Goal: Task Accomplishment & Management: Manage account settings

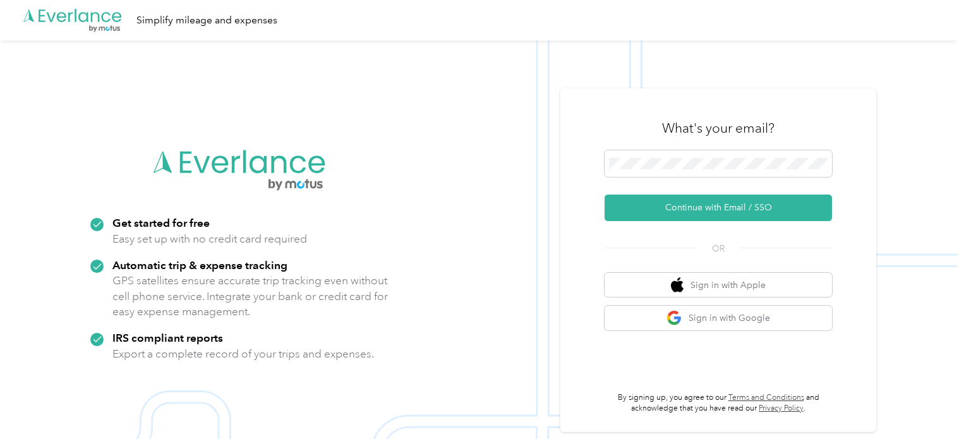
click at [679, 192] on form "Continue with Email / SSO" at bounding box center [717, 185] width 227 height 71
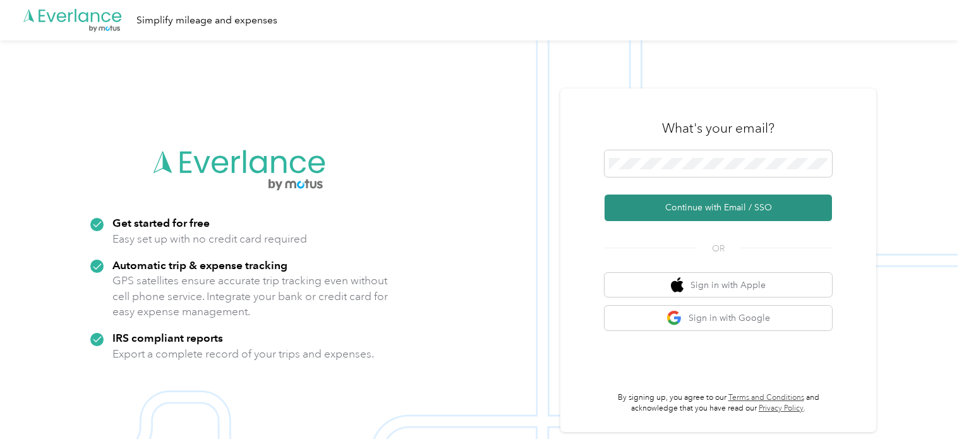
click at [682, 205] on button "Continue with Email / SSO" at bounding box center [717, 208] width 227 height 27
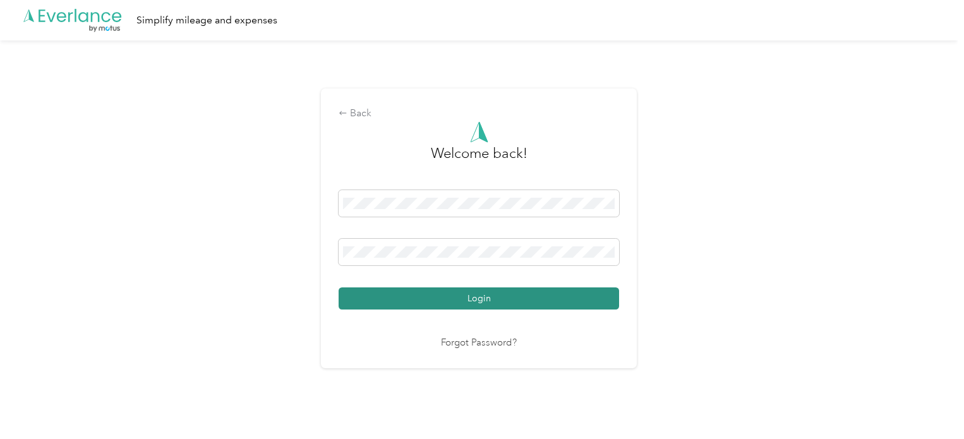
click at [484, 290] on button "Login" at bounding box center [479, 298] width 280 height 22
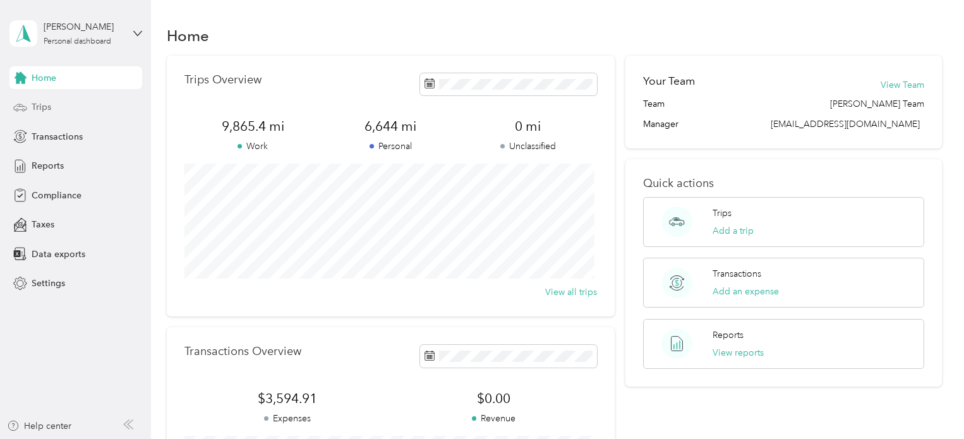
click at [37, 111] on span "Trips" at bounding box center [42, 106] width 20 height 13
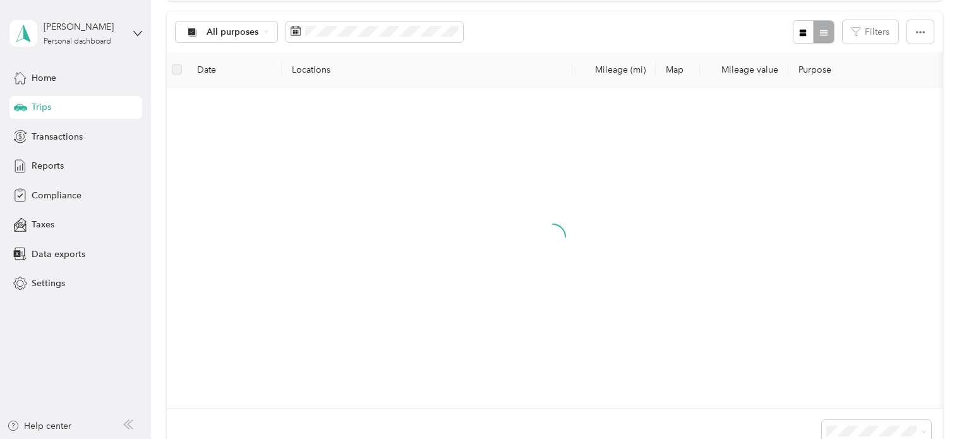
scroll to position [126, 0]
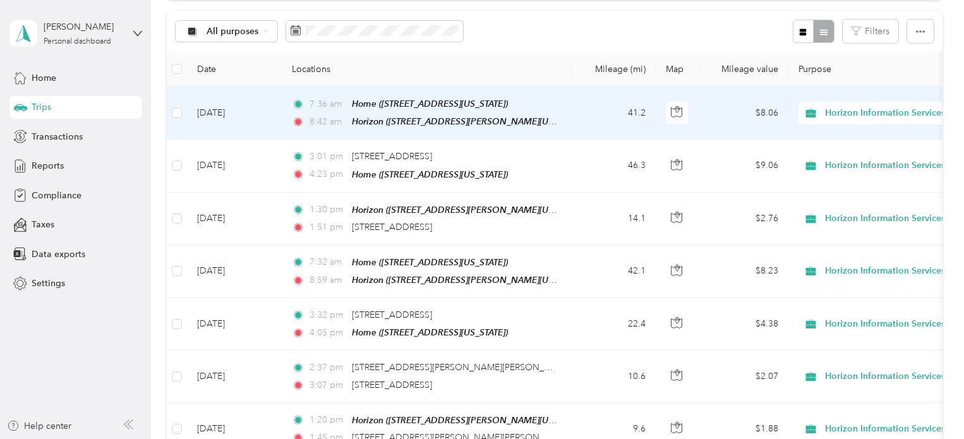
click at [839, 111] on span "Horizon Information Services" at bounding box center [885, 113] width 120 height 14
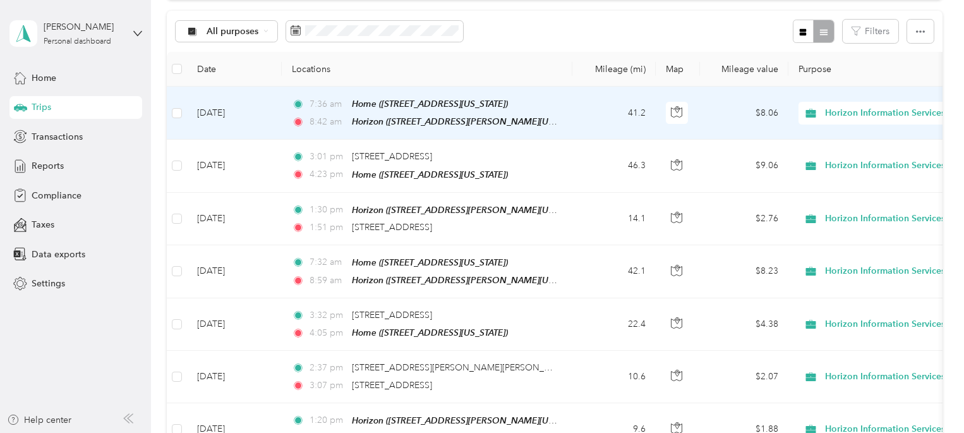
click at [835, 159] on li "Personal" at bounding box center [886, 158] width 176 height 22
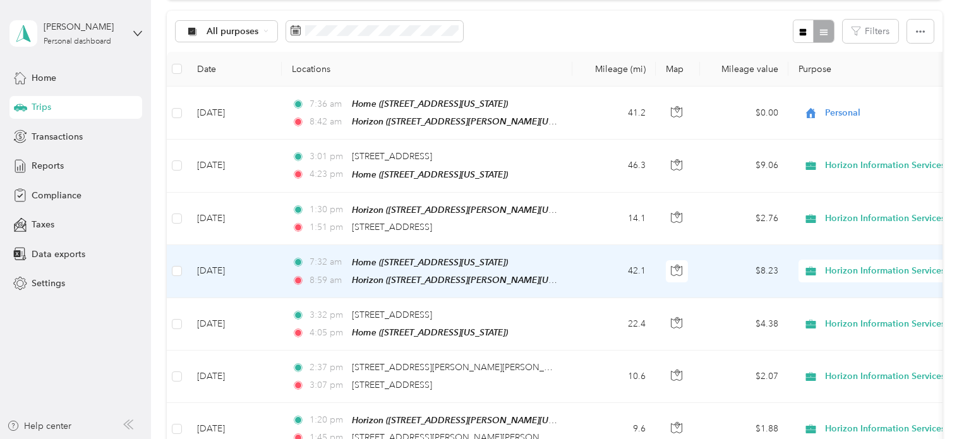
click at [842, 265] on span "Horizon Information Services" at bounding box center [885, 271] width 120 height 14
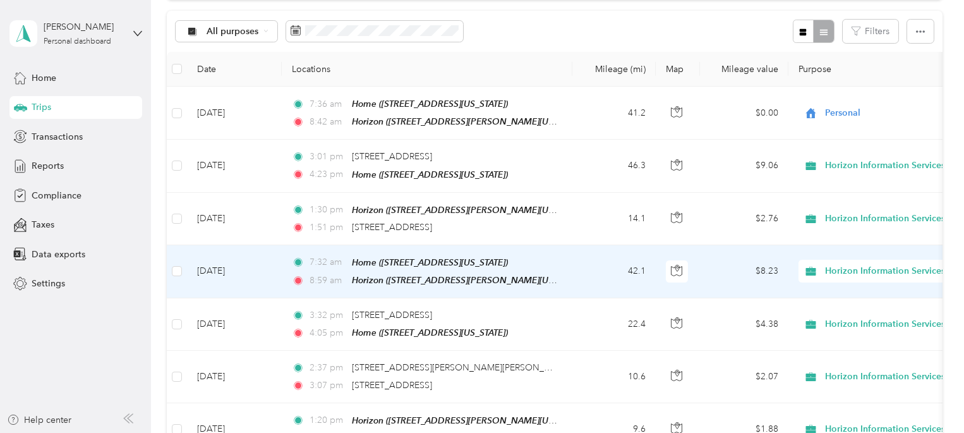
click at [841, 310] on span "Personal" at bounding box center [897, 312] width 136 height 13
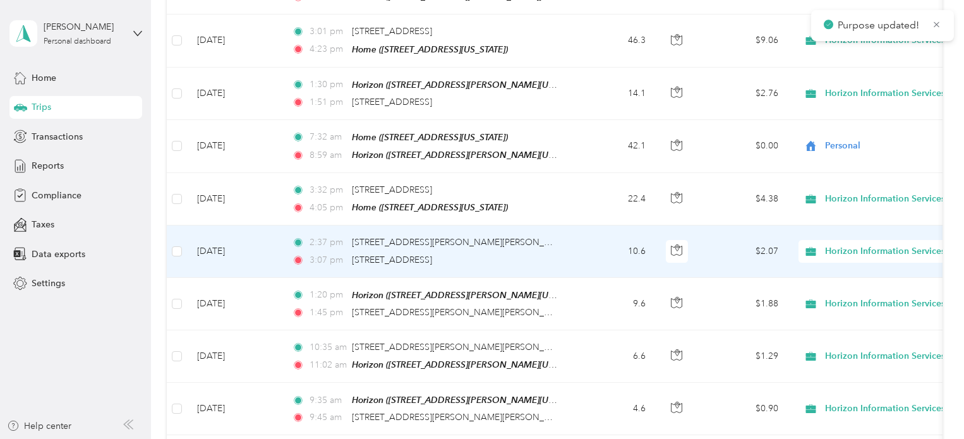
scroll to position [253, 0]
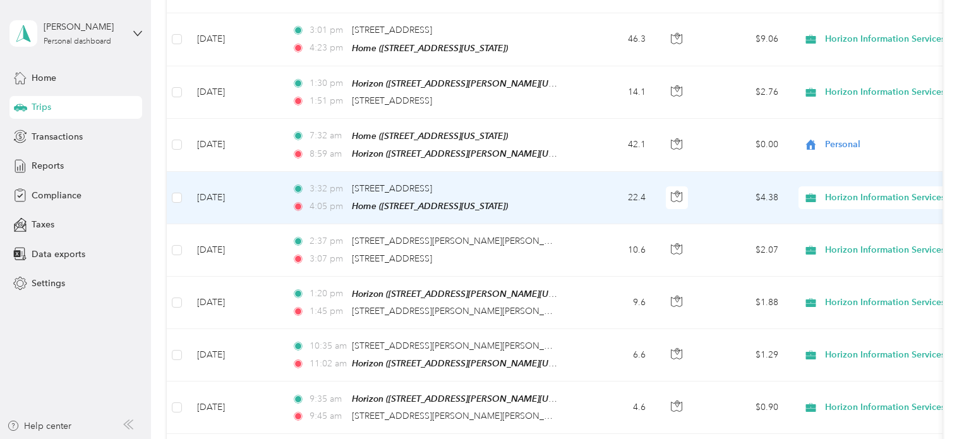
click at [833, 191] on span "Horizon Information Services" at bounding box center [885, 198] width 120 height 14
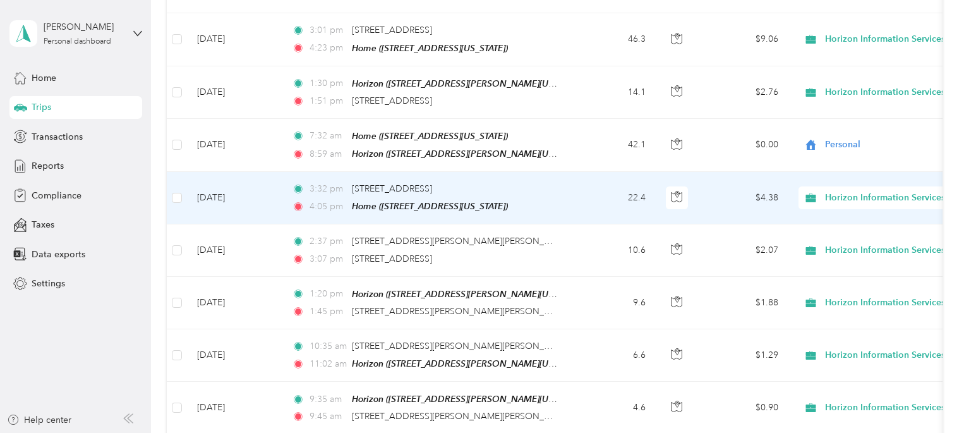
click at [843, 239] on span "Personal" at bounding box center [897, 237] width 136 height 13
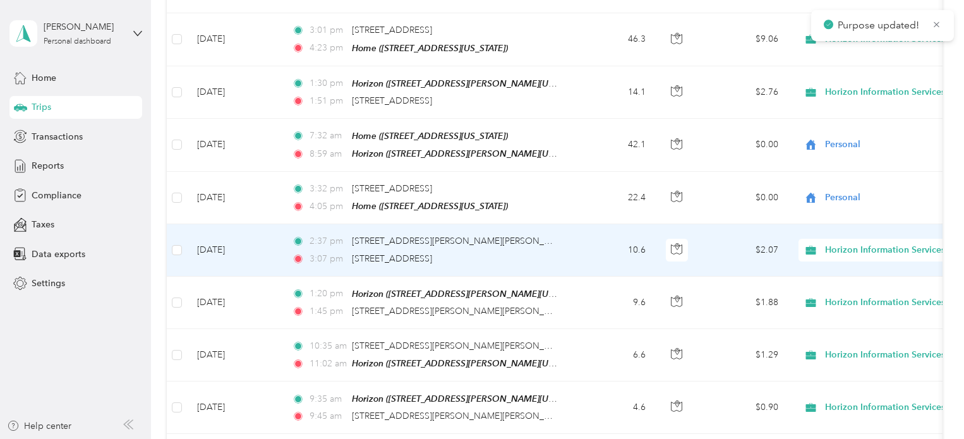
click at [839, 243] on span "Horizon Information Services" at bounding box center [885, 250] width 120 height 14
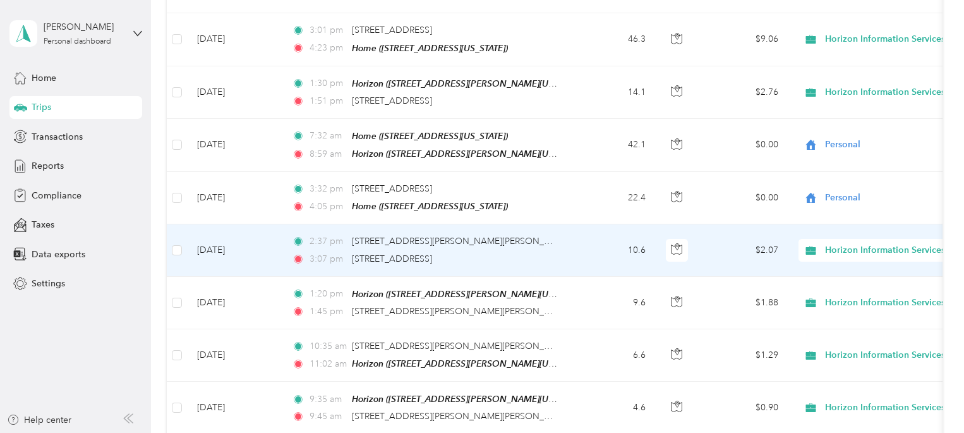
click at [838, 287] on span "Personal" at bounding box center [897, 289] width 136 height 13
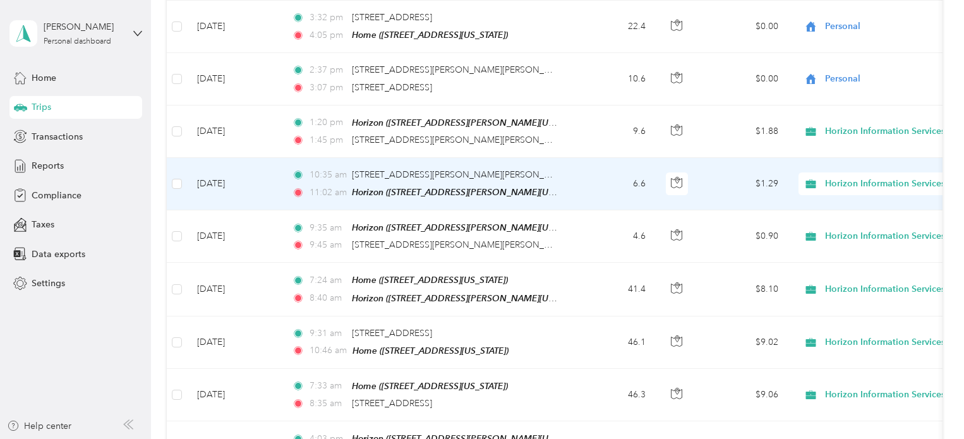
scroll to position [442, 0]
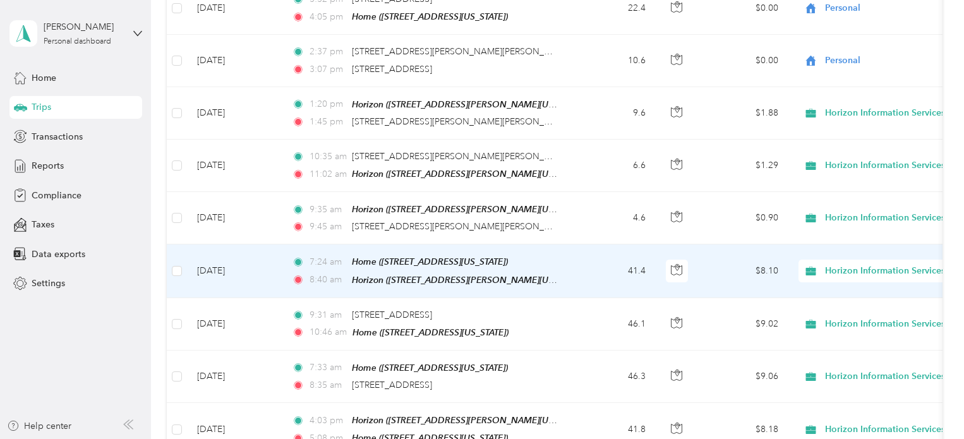
click at [839, 265] on span "Horizon Information Services" at bounding box center [885, 271] width 120 height 14
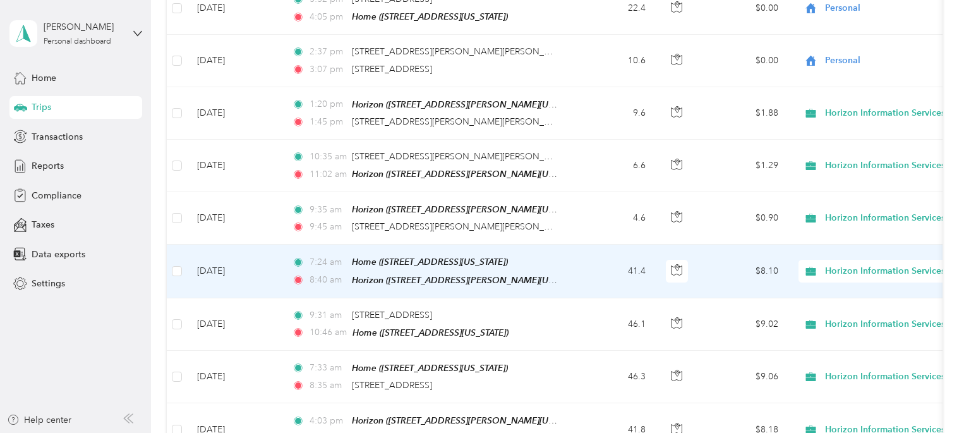
click at [841, 303] on span "Personal" at bounding box center [897, 307] width 136 height 13
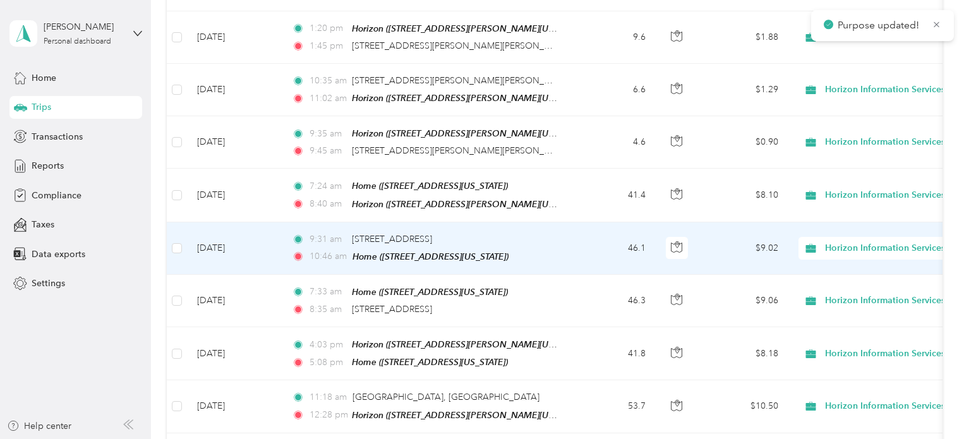
scroll to position [568, 0]
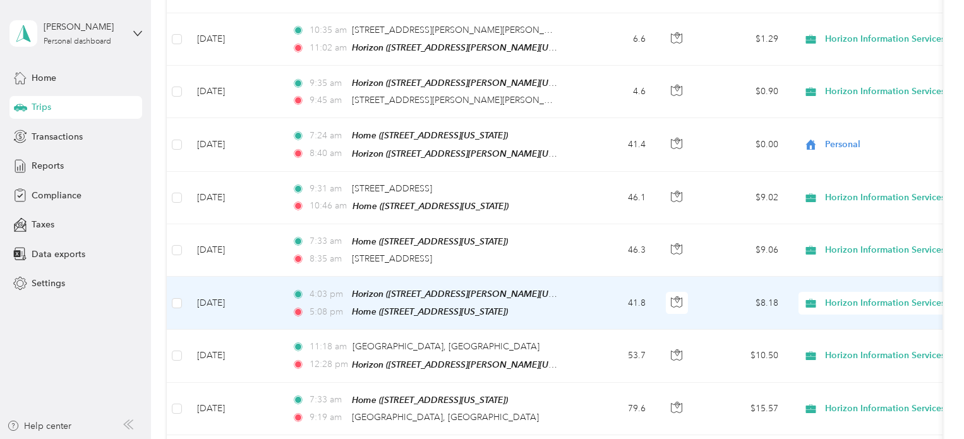
click at [868, 296] on span "Horizon Information Services" at bounding box center [885, 303] width 120 height 14
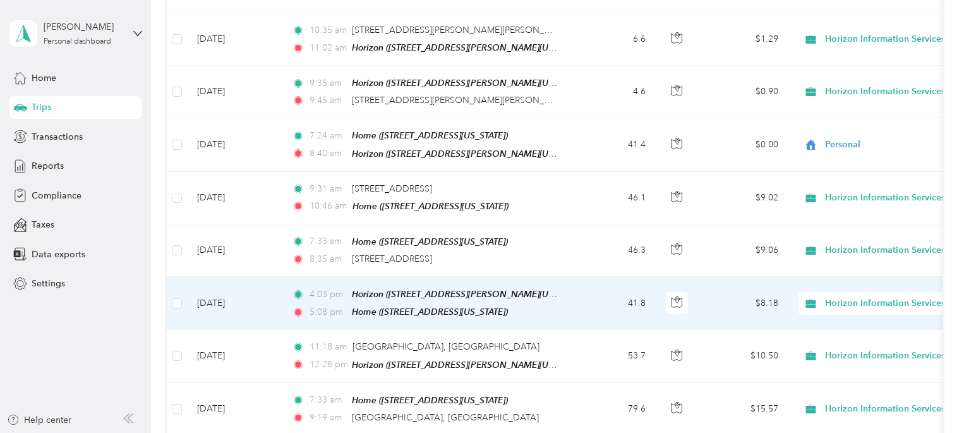
click at [843, 336] on span "Personal" at bounding box center [897, 334] width 136 height 13
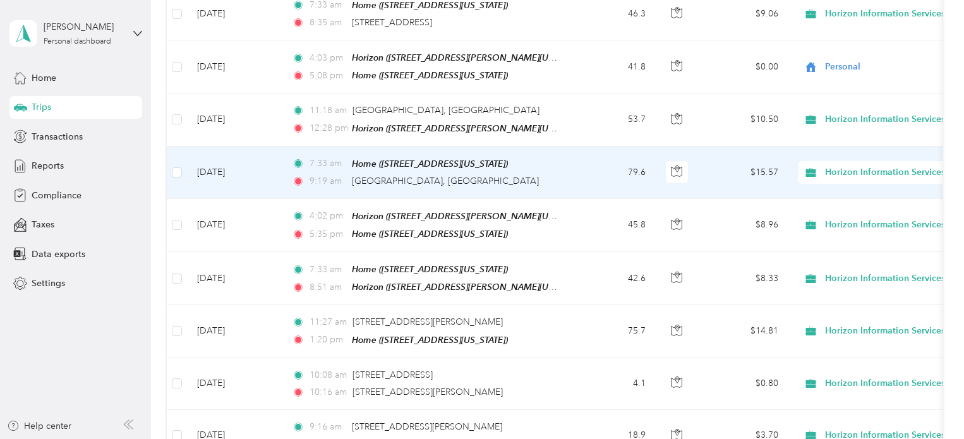
scroll to position [821, 0]
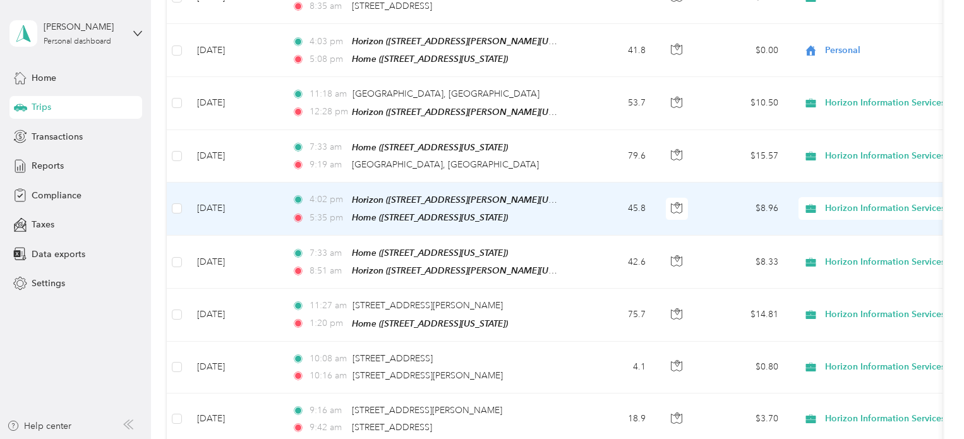
click at [837, 201] on span "Horizon Information Services" at bounding box center [885, 208] width 120 height 14
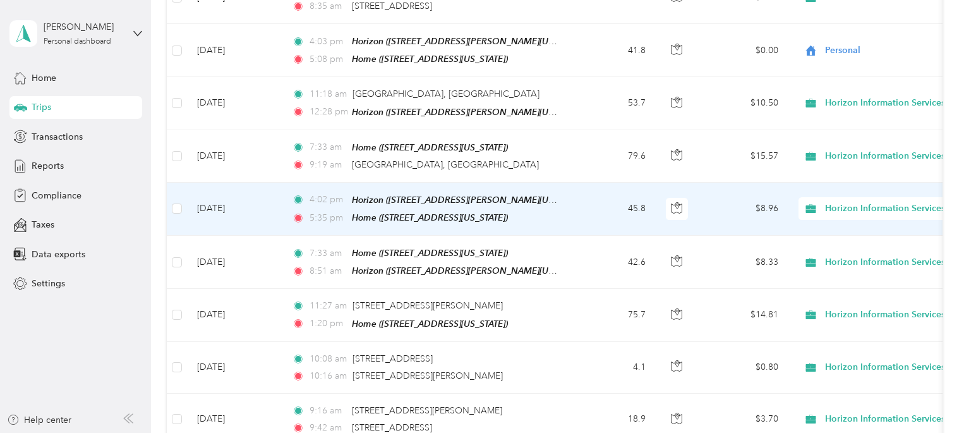
click at [838, 243] on li "Personal" at bounding box center [886, 233] width 176 height 22
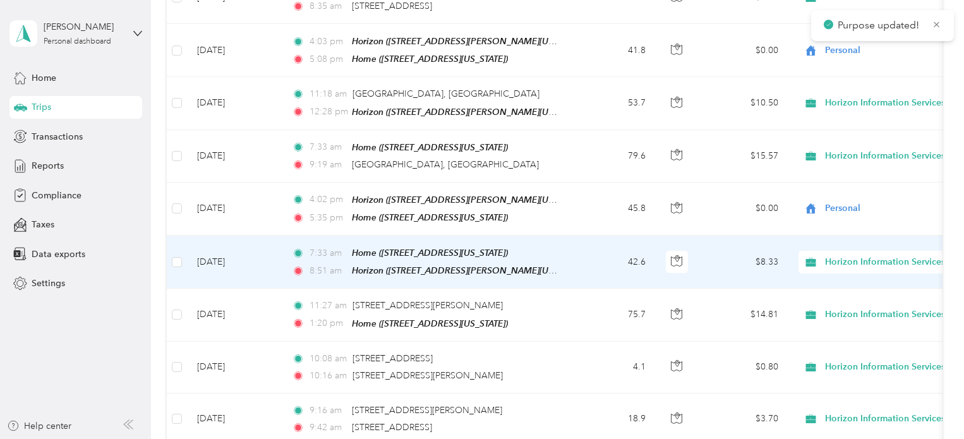
click at [829, 255] on span "Horizon Information Services" at bounding box center [885, 262] width 120 height 14
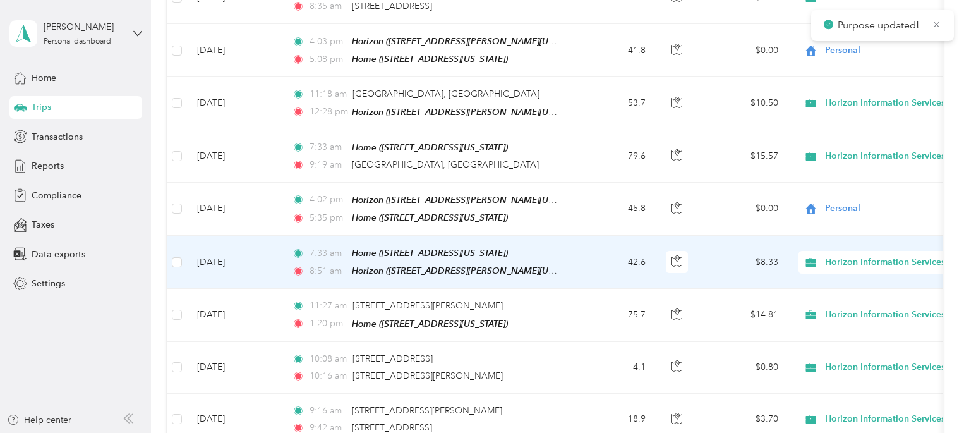
click at [829, 288] on span "Personal" at bounding box center [886, 291] width 158 height 13
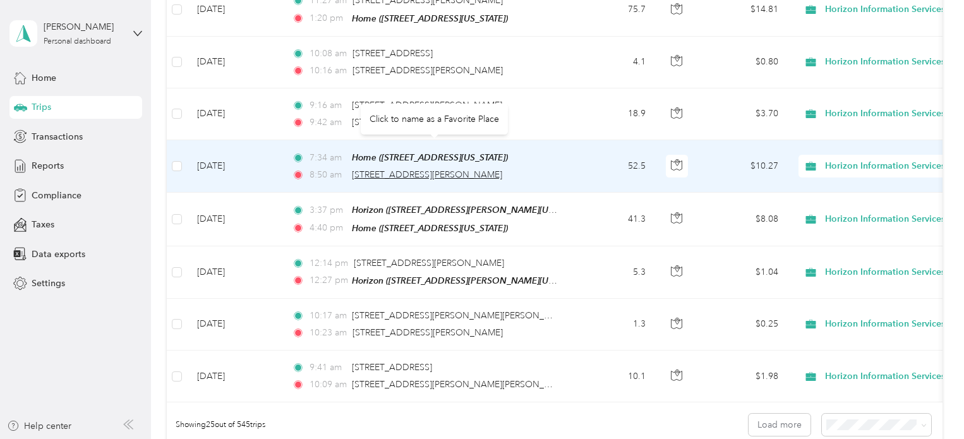
scroll to position [1137, 0]
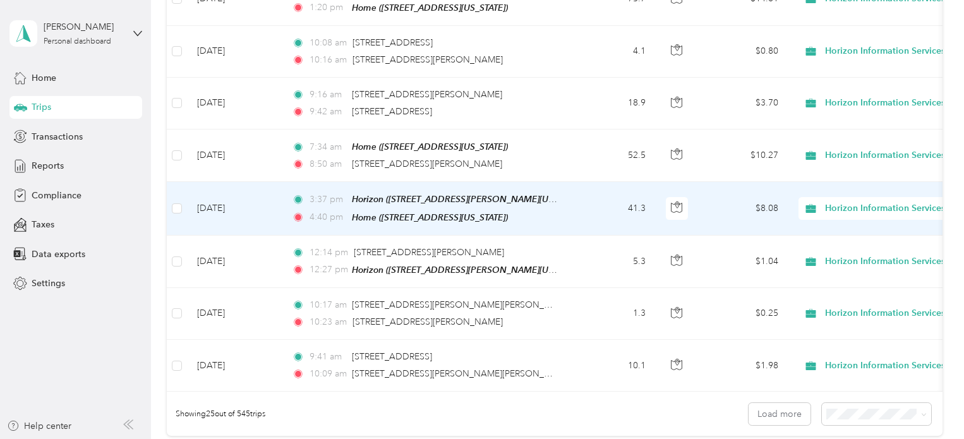
click at [838, 201] on span "Horizon Information Services" at bounding box center [885, 208] width 120 height 14
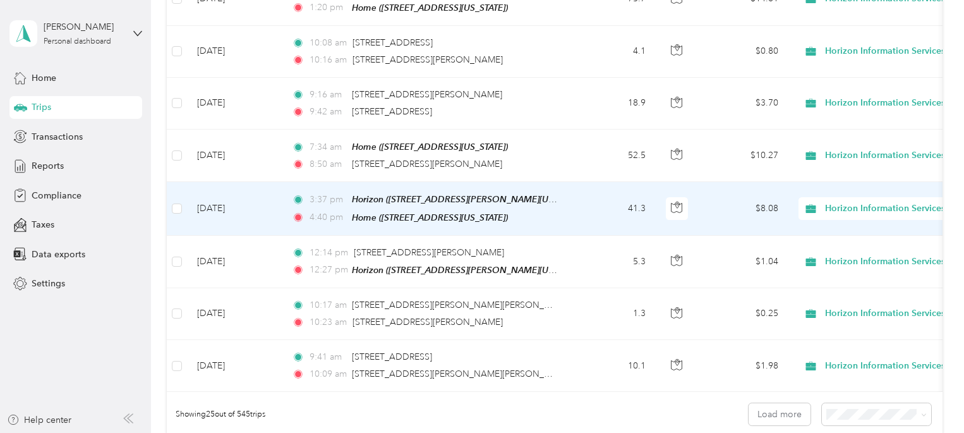
click at [839, 234] on span "Personal" at bounding box center [897, 233] width 136 height 13
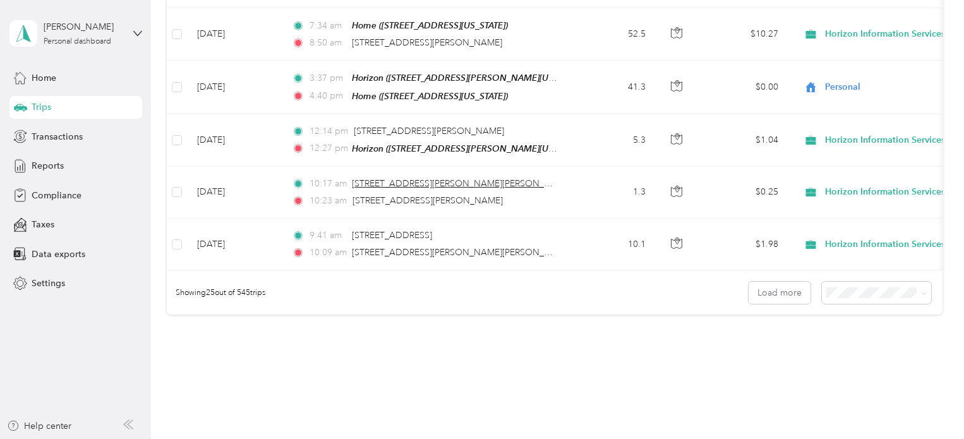
scroll to position [1263, 0]
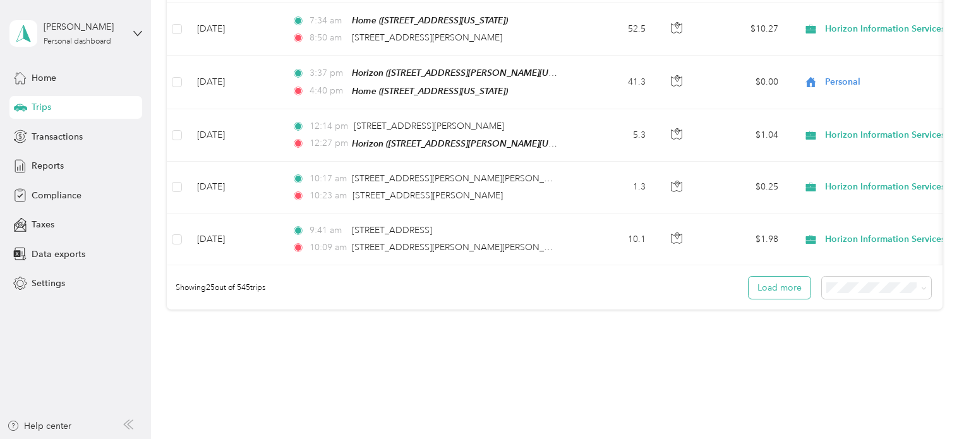
click at [775, 277] on button "Load more" at bounding box center [779, 288] width 62 height 22
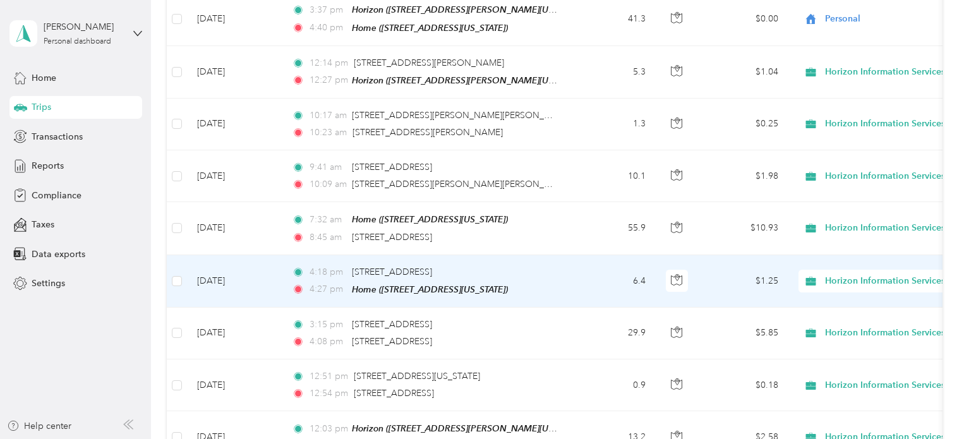
scroll to position [1389, 0]
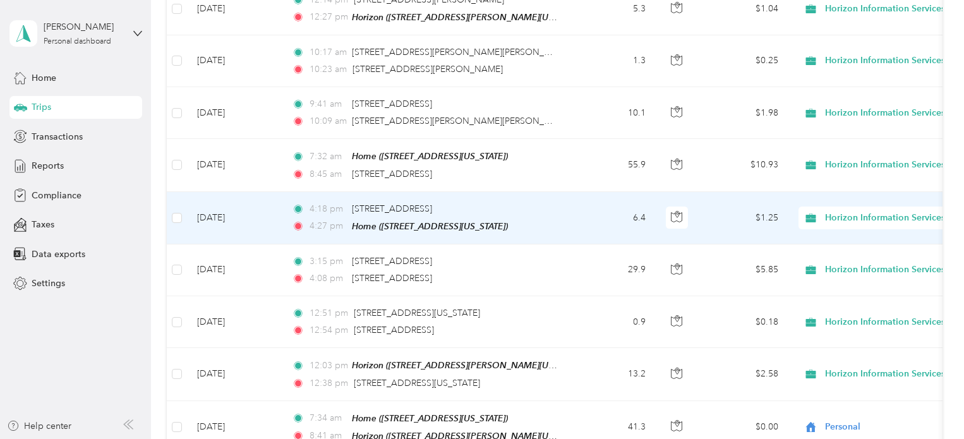
click at [827, 211] on span "Horizon Information Services" at bounding box center [885, 218] width 120 height 14
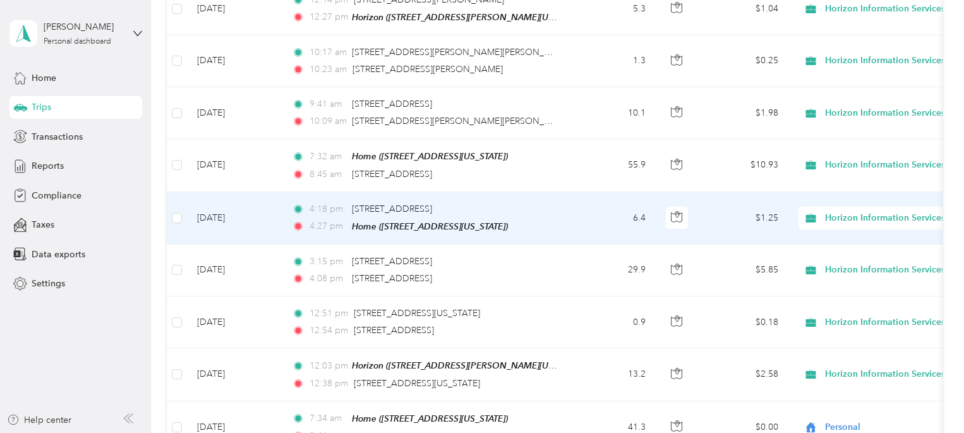
click at [841, 241] on span "Personal" at bounding box center [897, 235] width 136 height 13
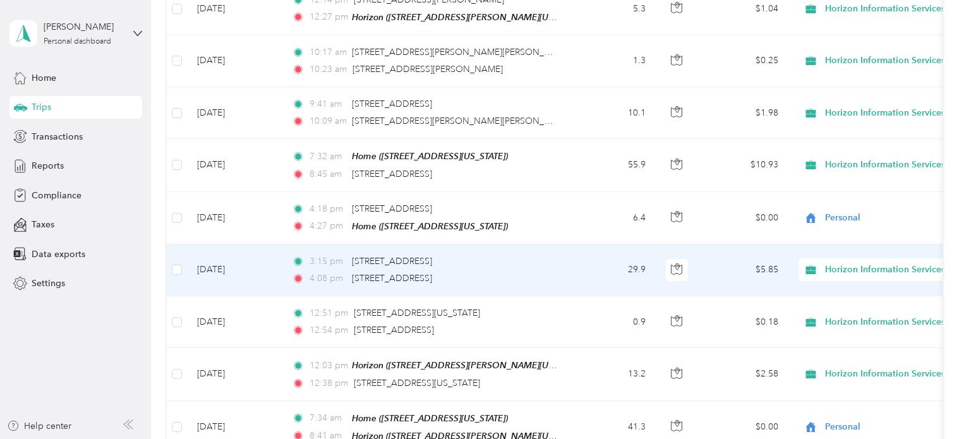
click at [832, 263] on span "Horizon Information Services" at bounding box center [885, 270] width 120 height 14
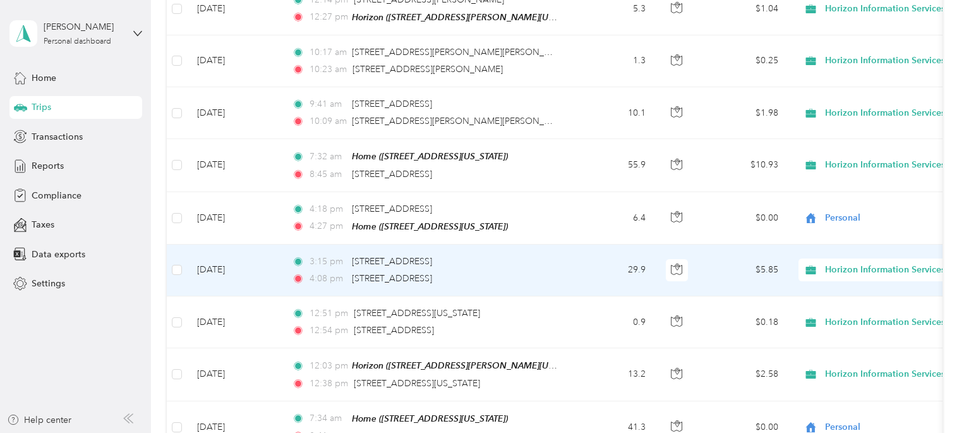
click at [832, 293] on span "Personal" at bounding box center [897, 290] width 136 height 13
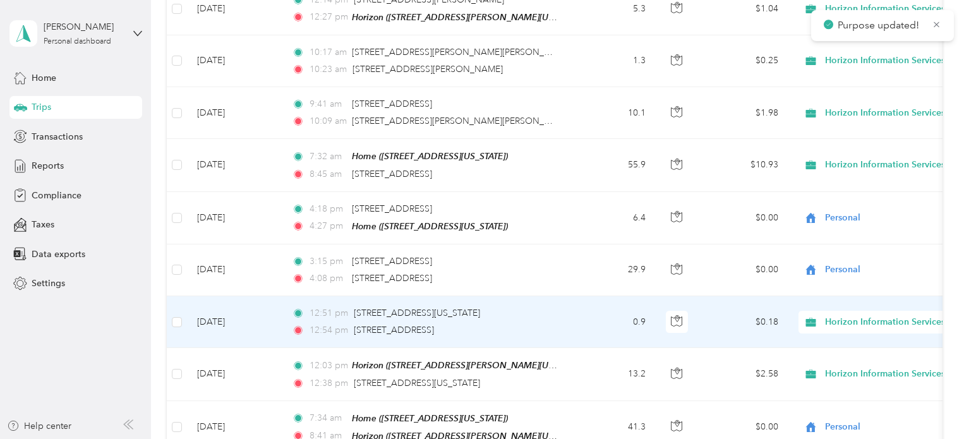
click at [836, 315] on span "Horizon Information Services" at bounding box center [885, 322] width 120 height 14
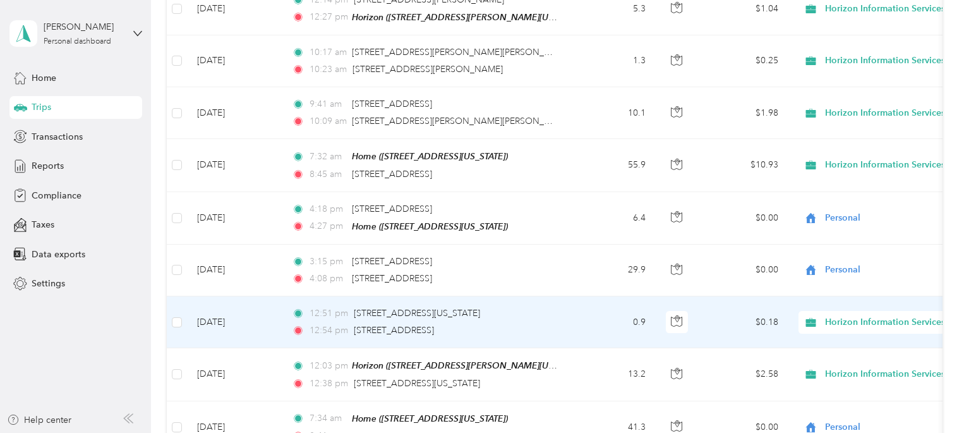
click at [830, 342] on span "Personal" at bounding box center [897, 343] width 136 height 13
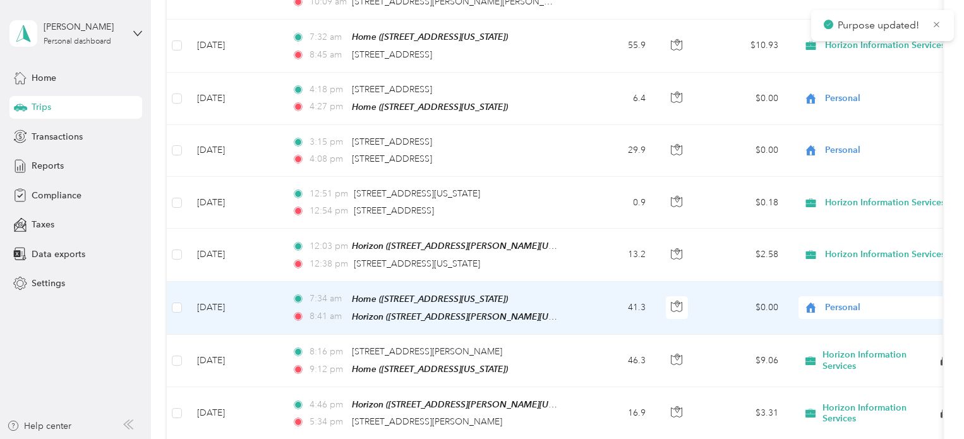
scroll to position [1579, 0]
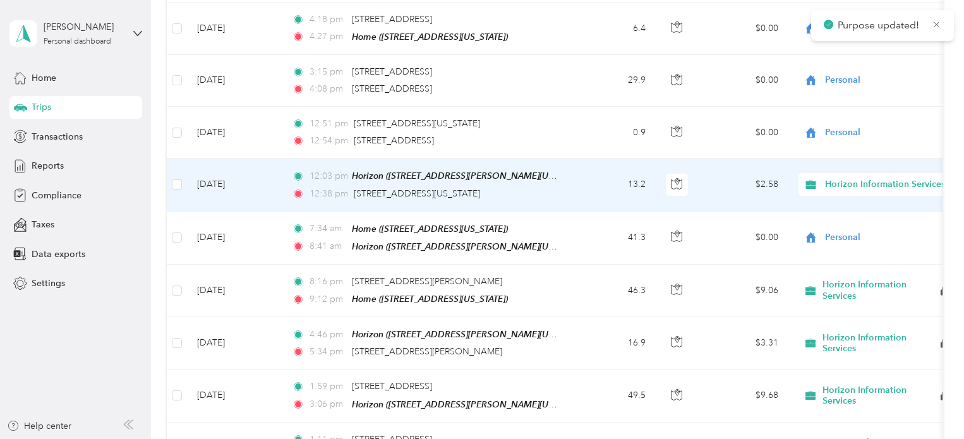
click at [853, 177] on span "Horizon Information Services" at bounding box center [885, 184] width 120 height 14
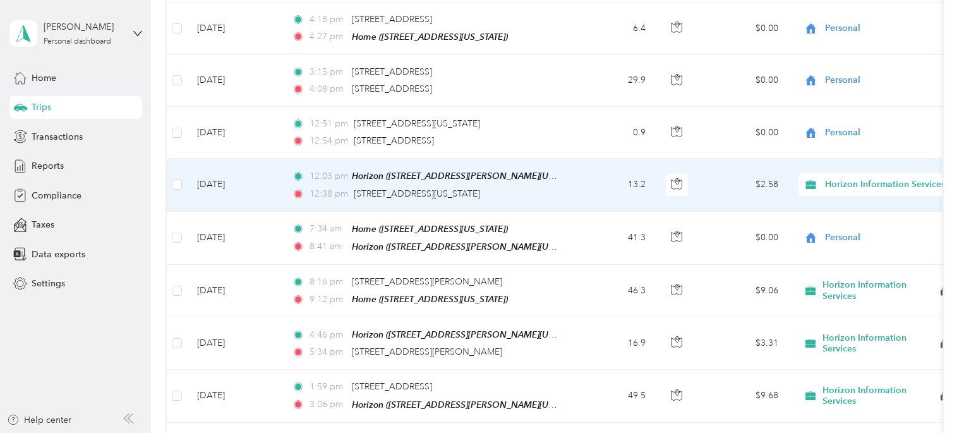
click at [844, 210] on li "Personal" at bounding box center [886, 207] width 176 height 22
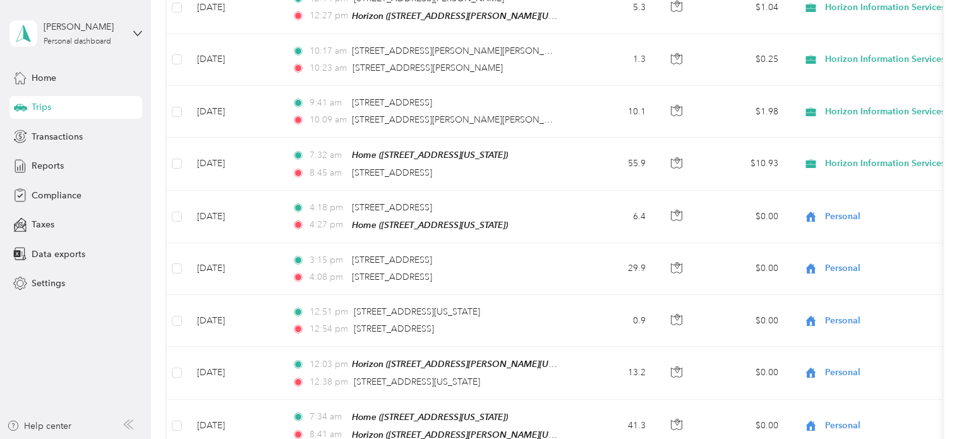
scroll to position [1389, 0]
click at [45, 153] on div "Home Trips Transactions Reports Compliance Taxes Data exports Settings" at bounding box center [75, 180] width 133 height 229
click at [44, 162] on span "Reports" at bounding box center [48, 165] width 32 height 13
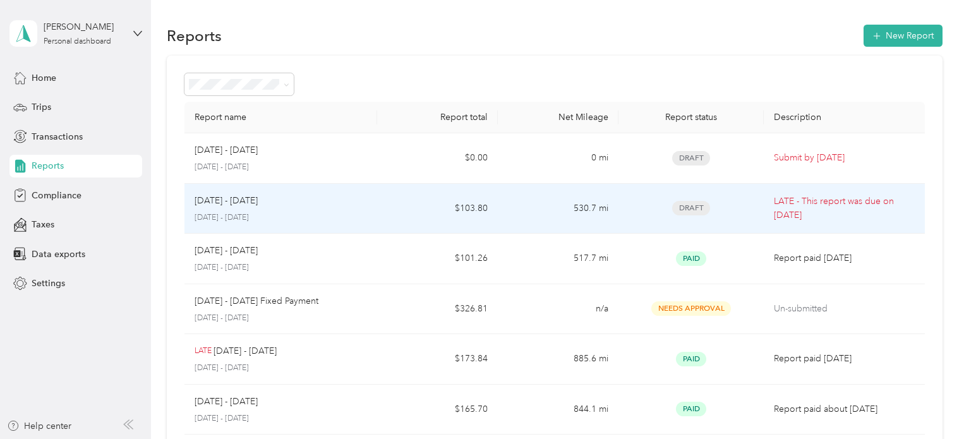
click at [692, 205] on span "Draft" at bounding box center [691, 208] width 38 height 15
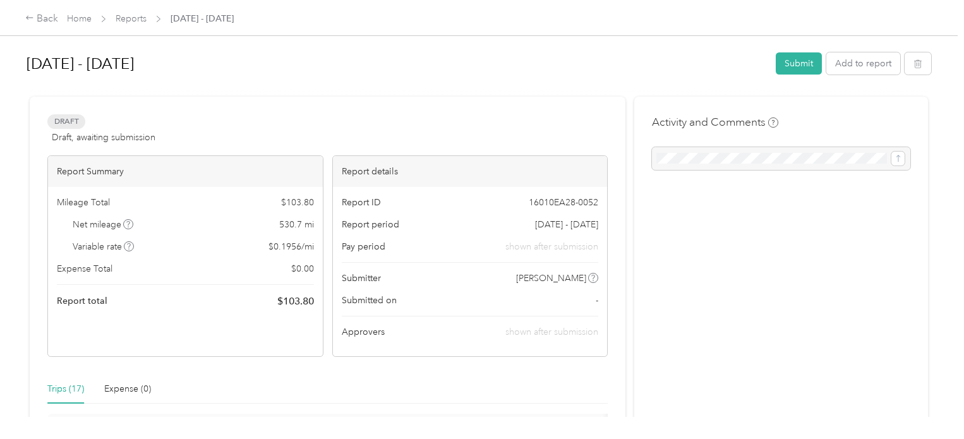
click at [703, 158] on div at bounding box center [781, 158] width 258 height 23
click at [693, 160] on div at bounding box center [781, 158] width 258 height 23
click at [692, 160] on div at bounding box center [781, 158] width 258 height 23
click at [792, 64] on button "Submit" at bounding box center [799, 63] width 46 height 22
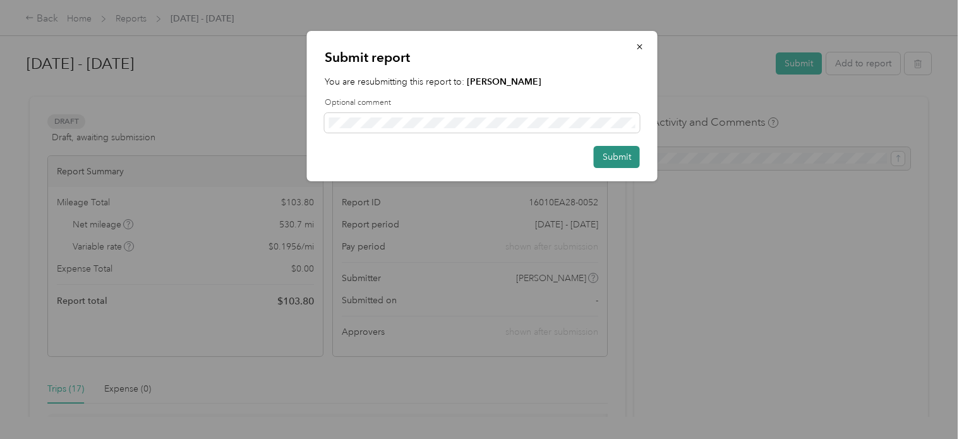
click at [624, 155] on button "Submit" at bounding box center [617, 157] width 46 height 22
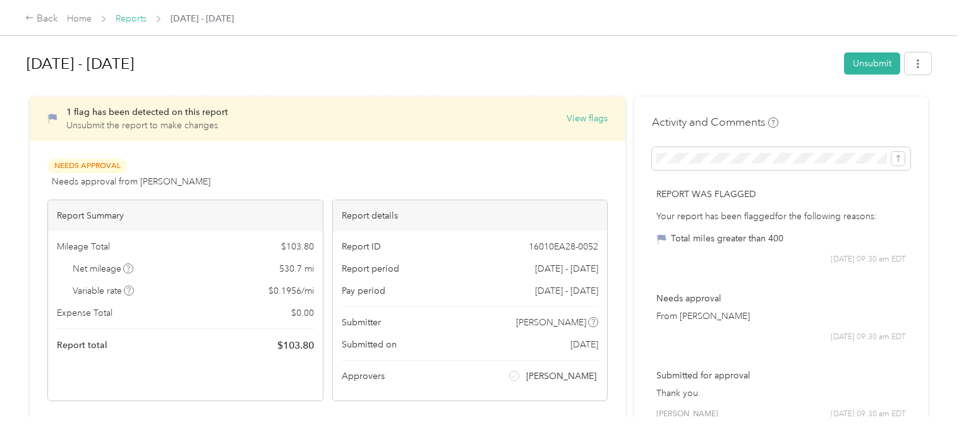
click at [138, 18] on link "Reports" at bounding box center [131, 18] width 31 height 11
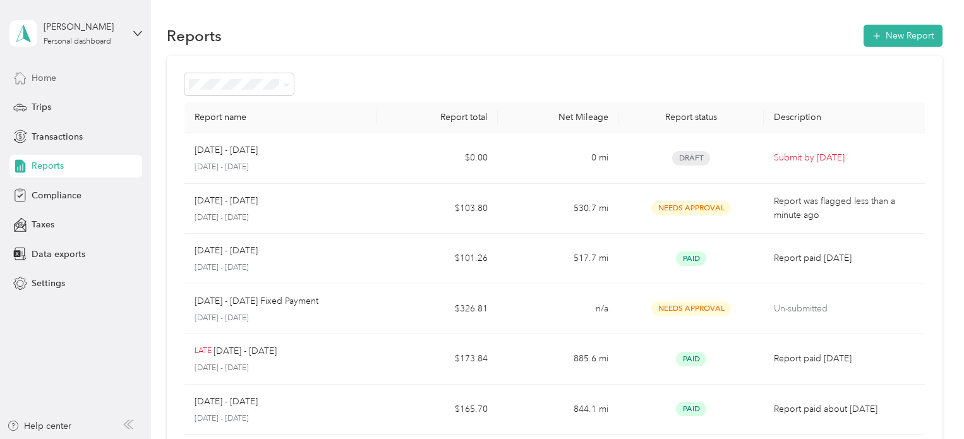
click at [59, 76] on div "Home" at bounding box center [75, 77] width 133 height 23
